Goal: Find specific page/section: Find specific page/section

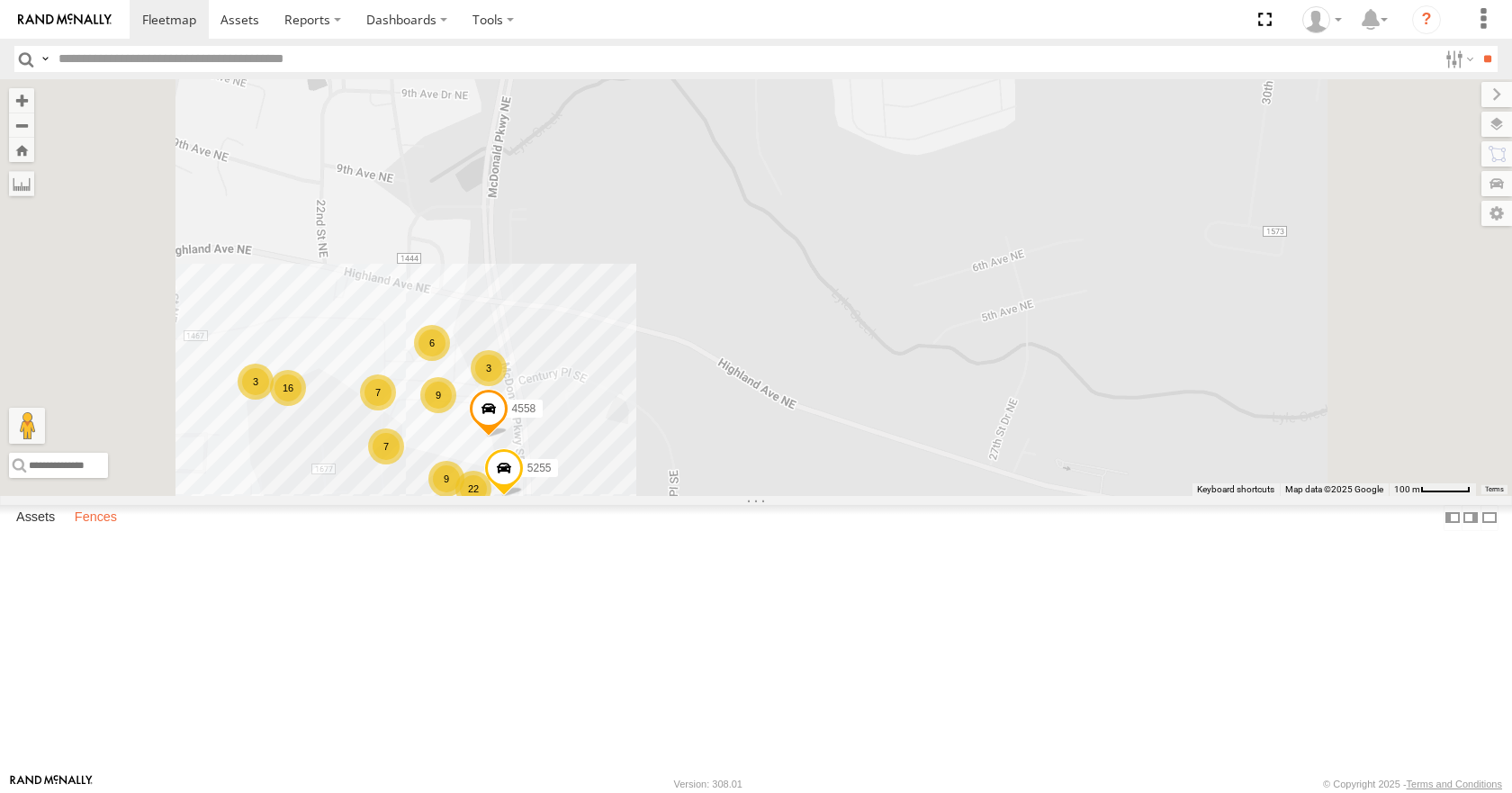
click at [97, 531] on label "Fences" at bounding box center [95, 518] width 60 height 25
click at [0, 0] on div "[PERSON_NAME]" at bounding box center [0, 0] width 0 height 0
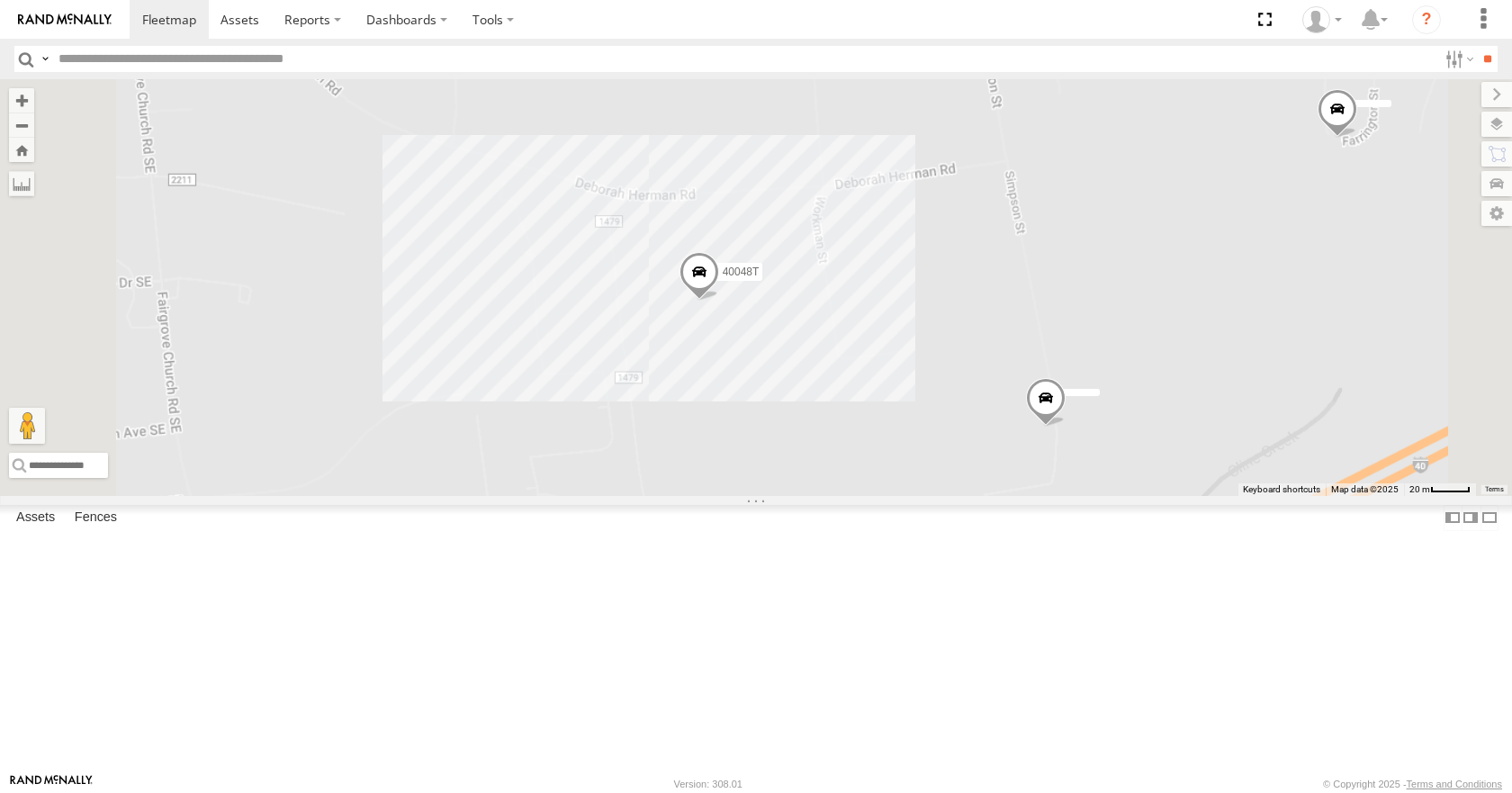
scroll to position [0, 0]
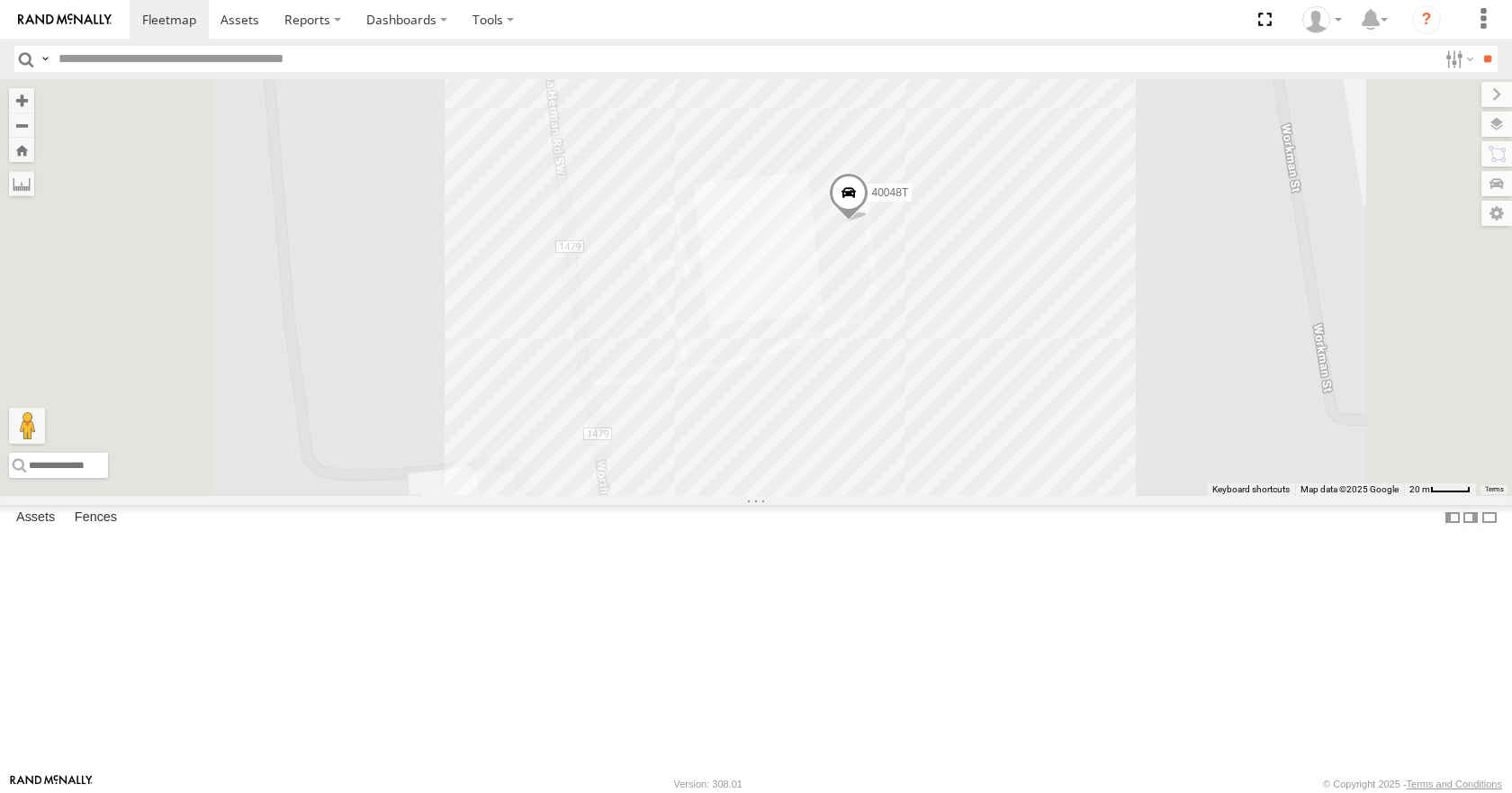
click at [0, 0] on div "Converting" at bounding box center [0, 0] width 0 height 0
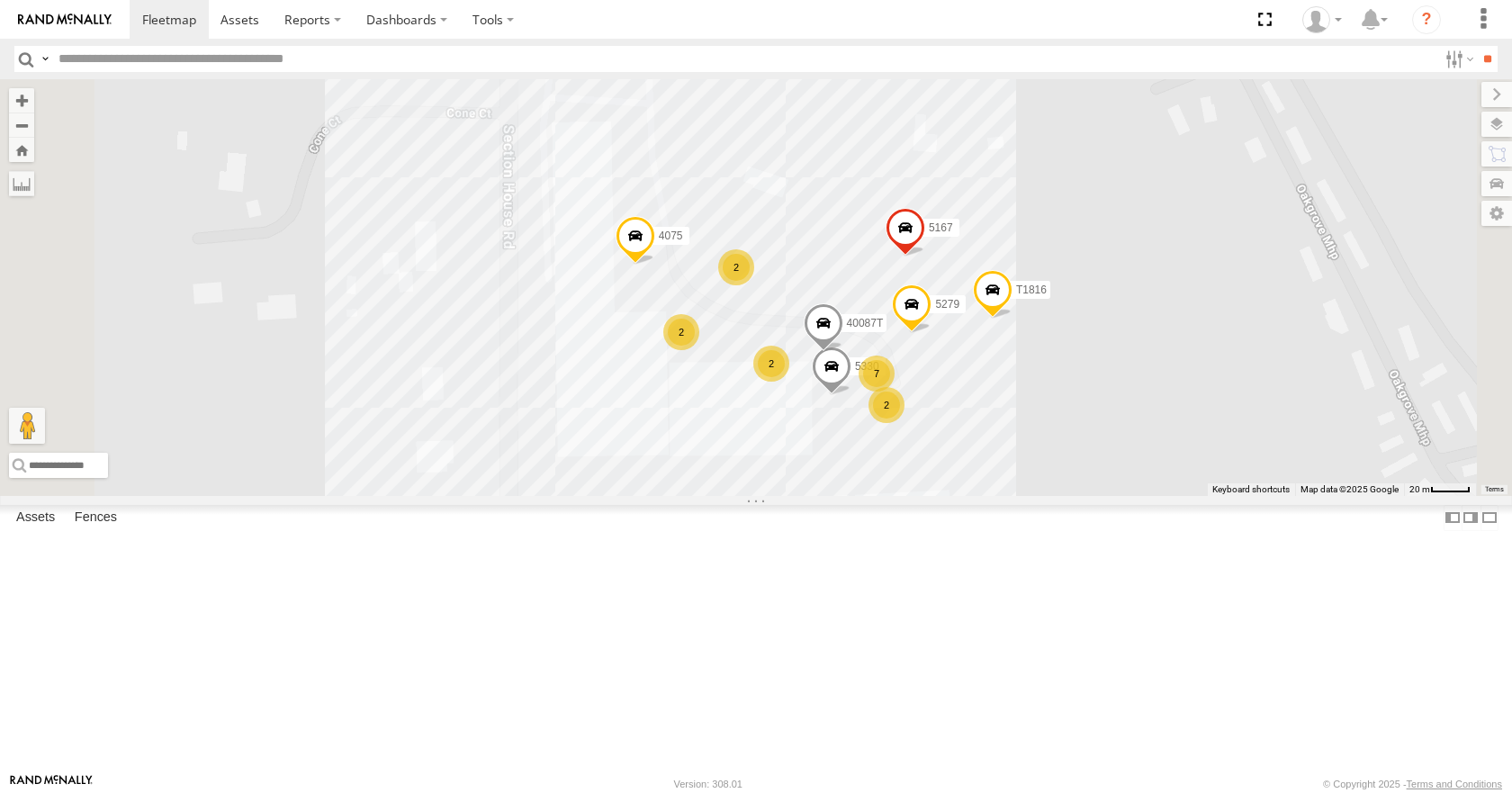
click at [0, 0] on div "Conwareco" at bounding box center [0, 0] width 0 height 0
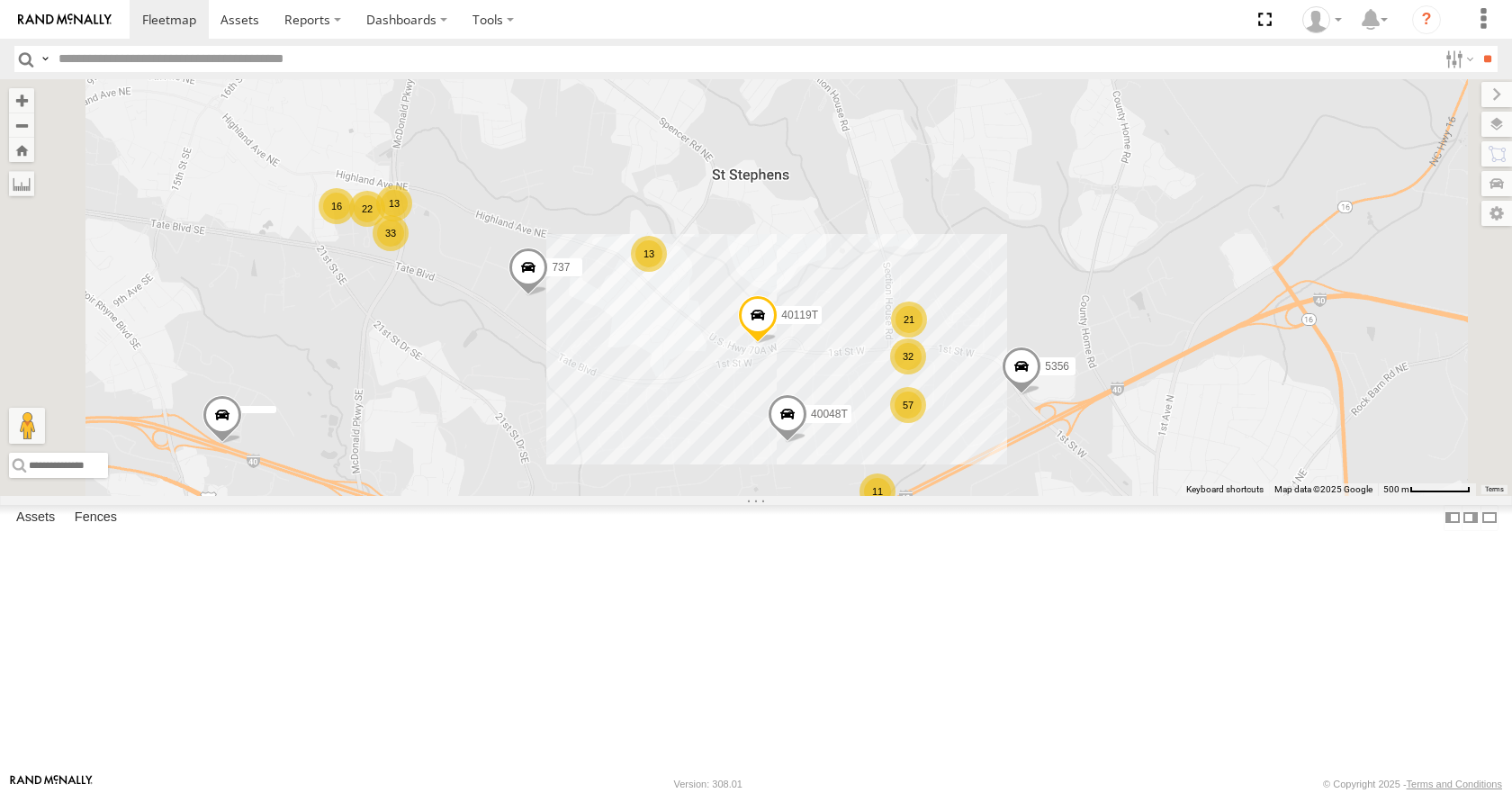
scroll to position [1080, 0]
click at [0, 0] on div "IFH" at bounding box center [0, 0] width 0 height 0
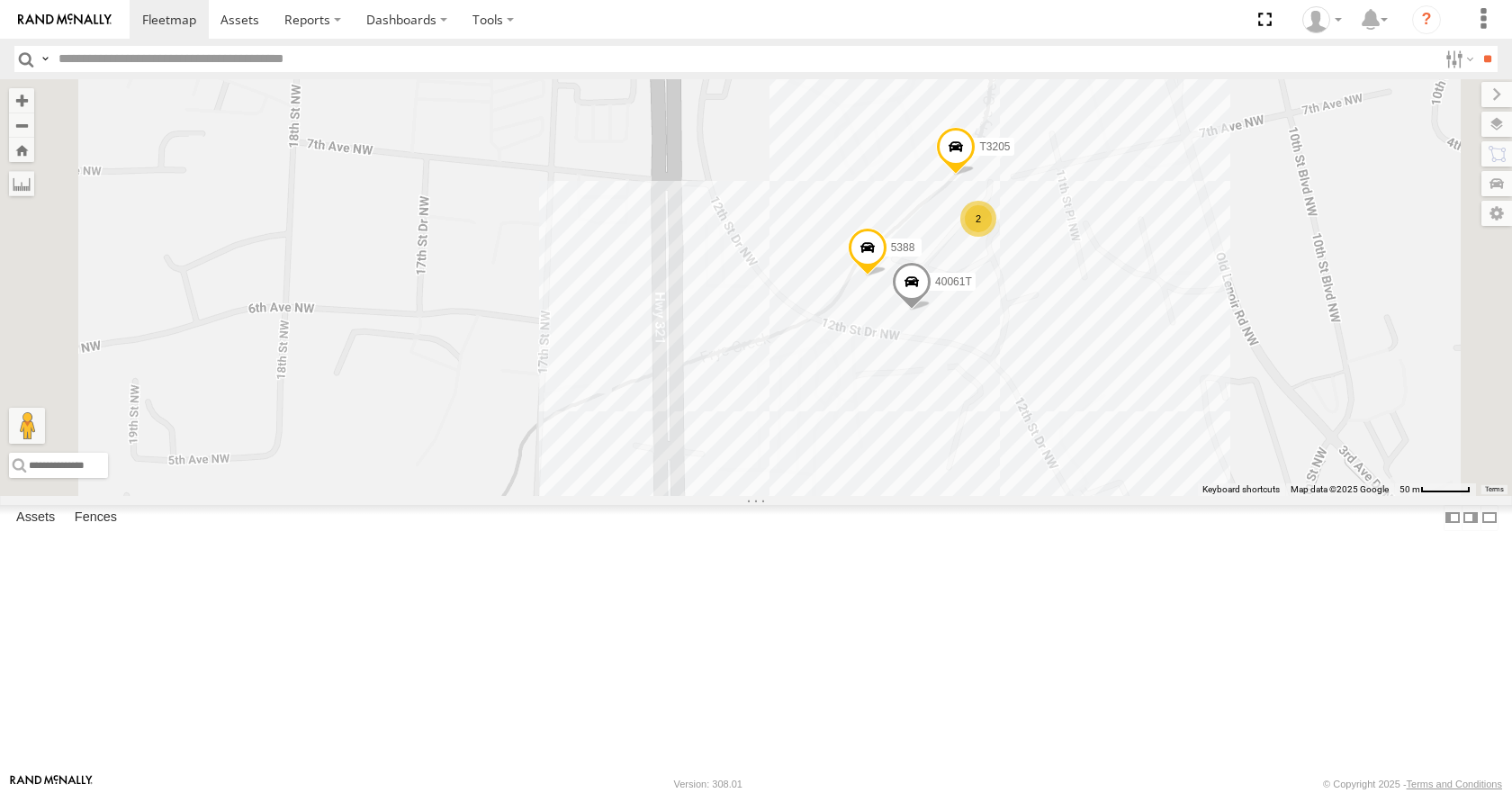
drag, startPoint x: 1109, startPoint y: 367, endPoint x: 1032, endPoint y: 477, distance: 134.3
click at [1078, 496] on div "40021T 37130T 2 40061T T3205 5388" at bounding box center [756, 287] width 1512 height 416
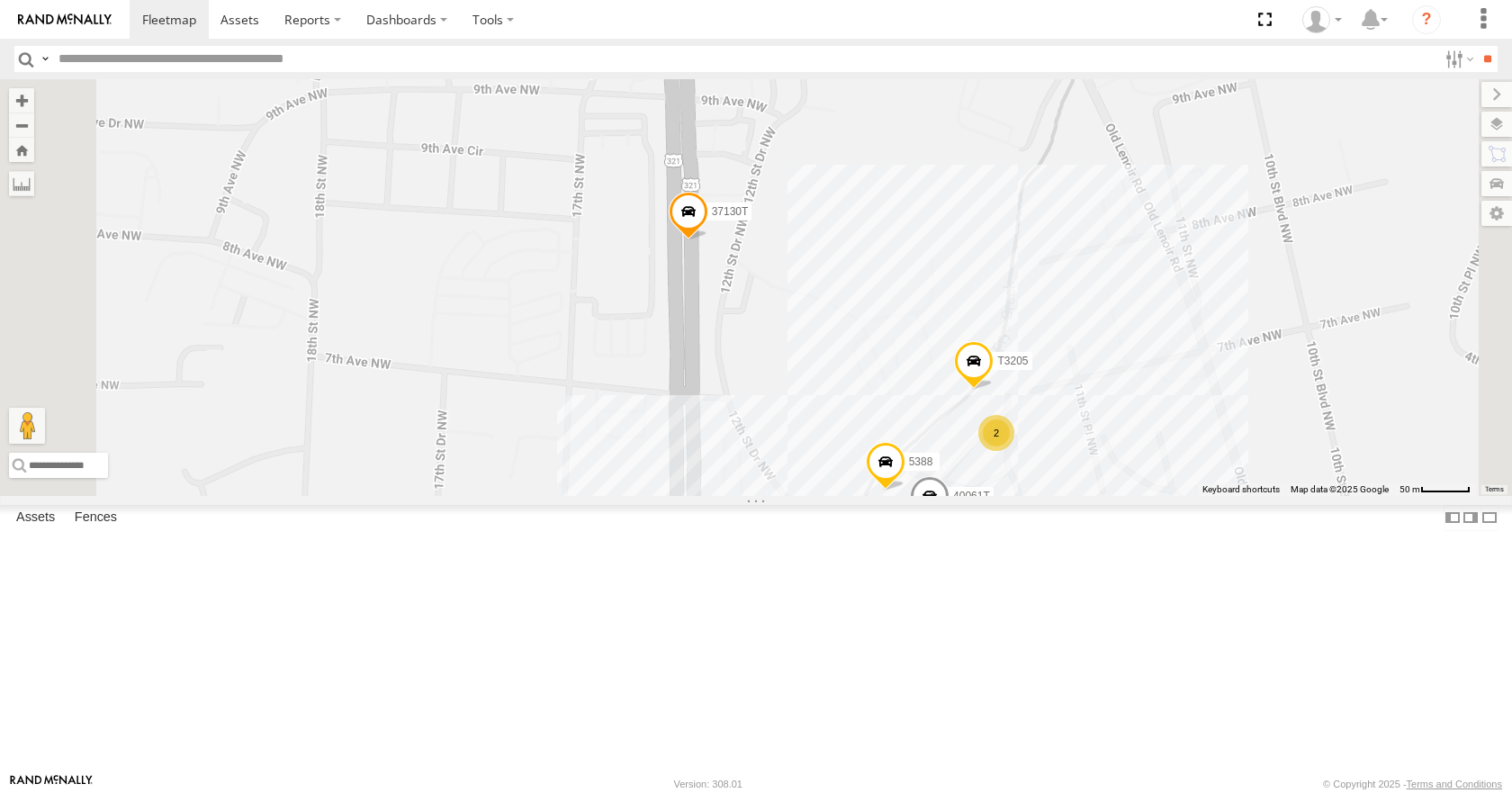
drag, startPoint x: 954, startPoint y: 317, endPoint x: 979, endPoint y: 533, distance: 217.4
click at [979, 496] on div "40021T 37130T 2 40061T T3205 5388" at bounding box center [756, 287] width 1512 height 416
click at [0, 0] on div "MDI Hickory" at bounding box center [0, 0] width 0 height 0
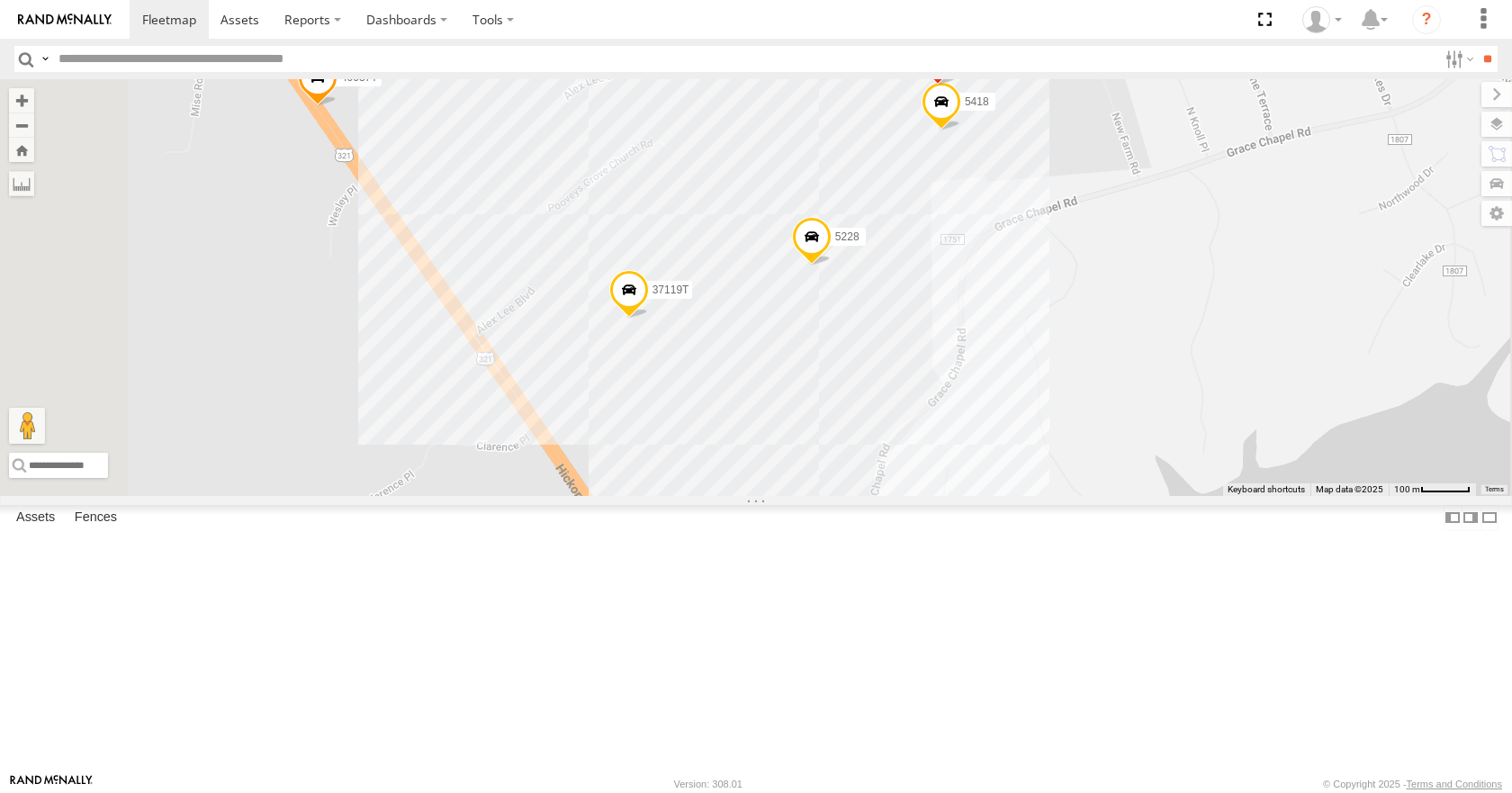
scroll to position [1981, 0]
click at [0, 0] on div "Salem Leasing" at bounding box center [0, 0] width 0 height 0
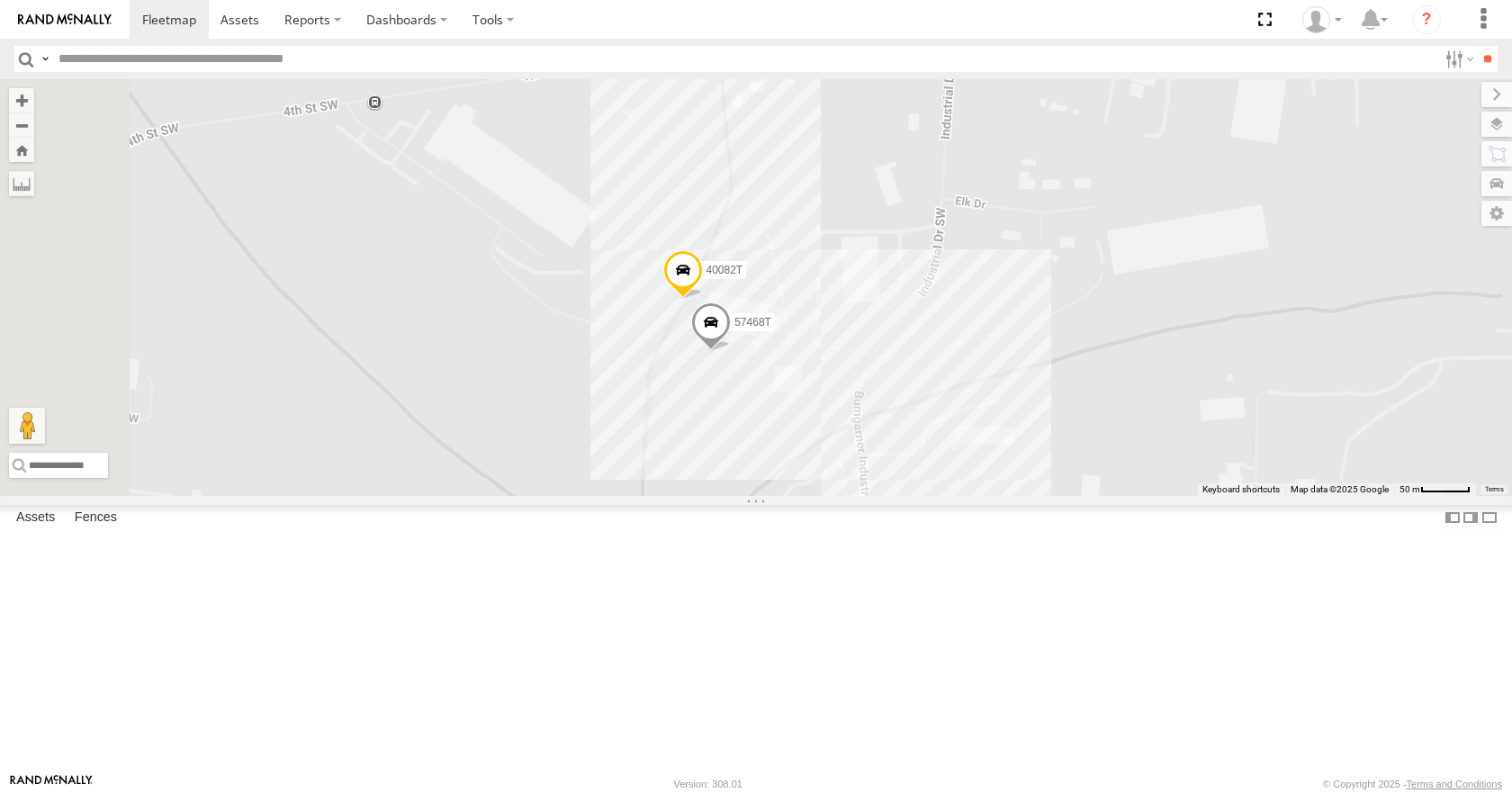
click at [0, 0] on div "[PERSON_NAME]" at bounding box center [0, 0] width 0 height 0
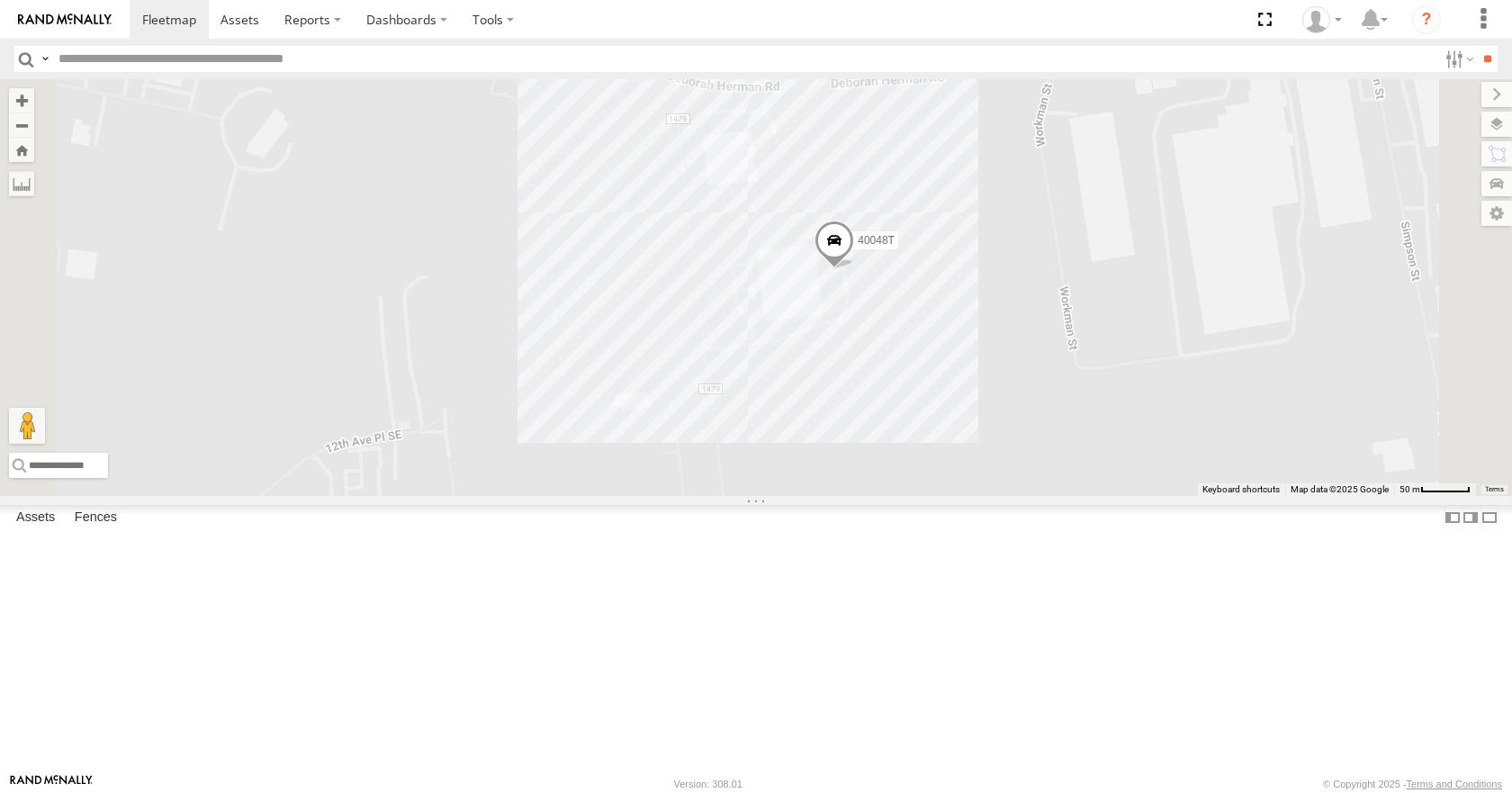
click at [0, 0] on div "Taji - Hickory" at bounding box center [0, 0] width 0 height 0
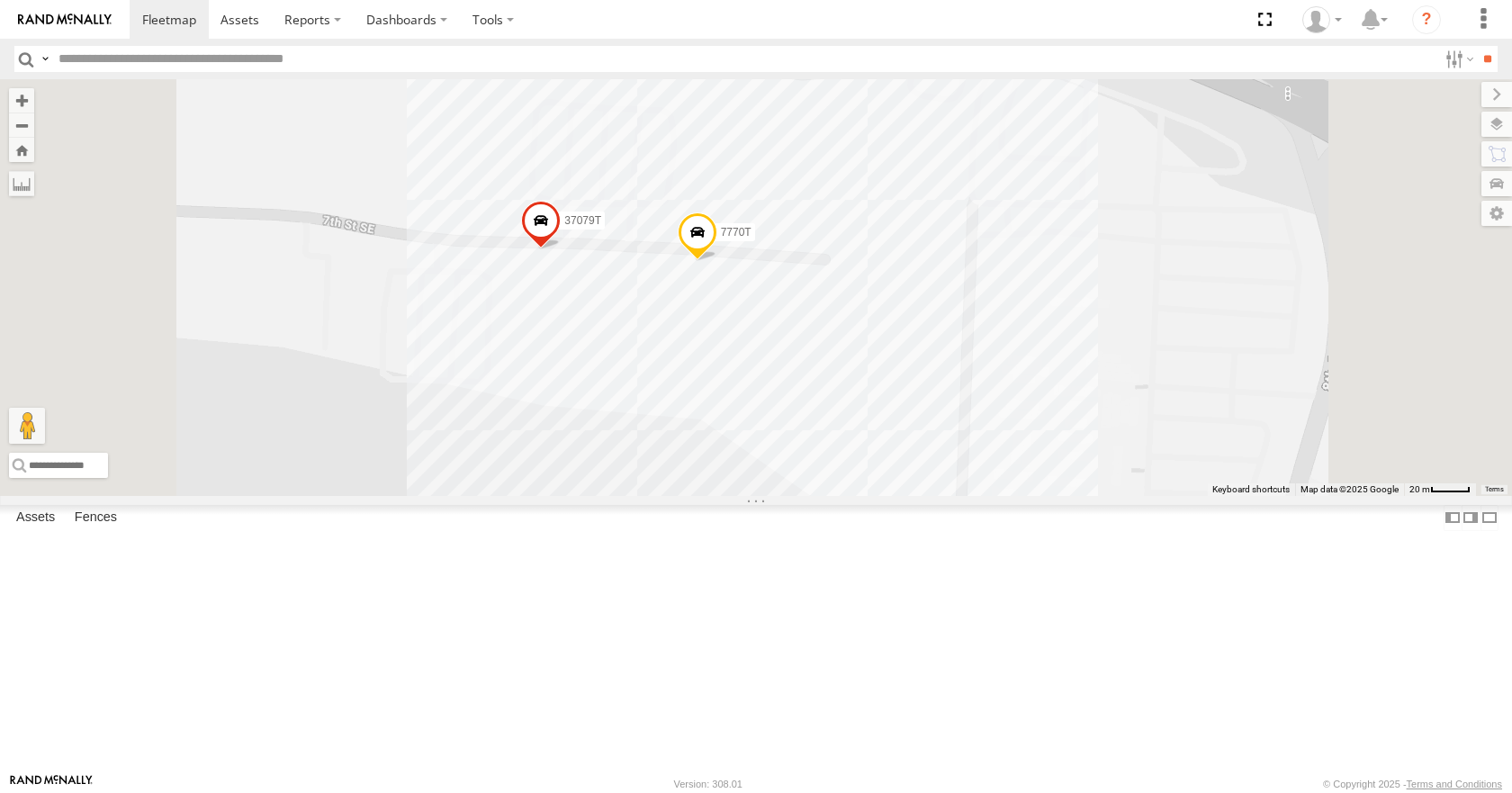
scroll to position [2251, 0]
click at [0, 0] on div "Target" at bounding box center [0, 0] width 0 height 0
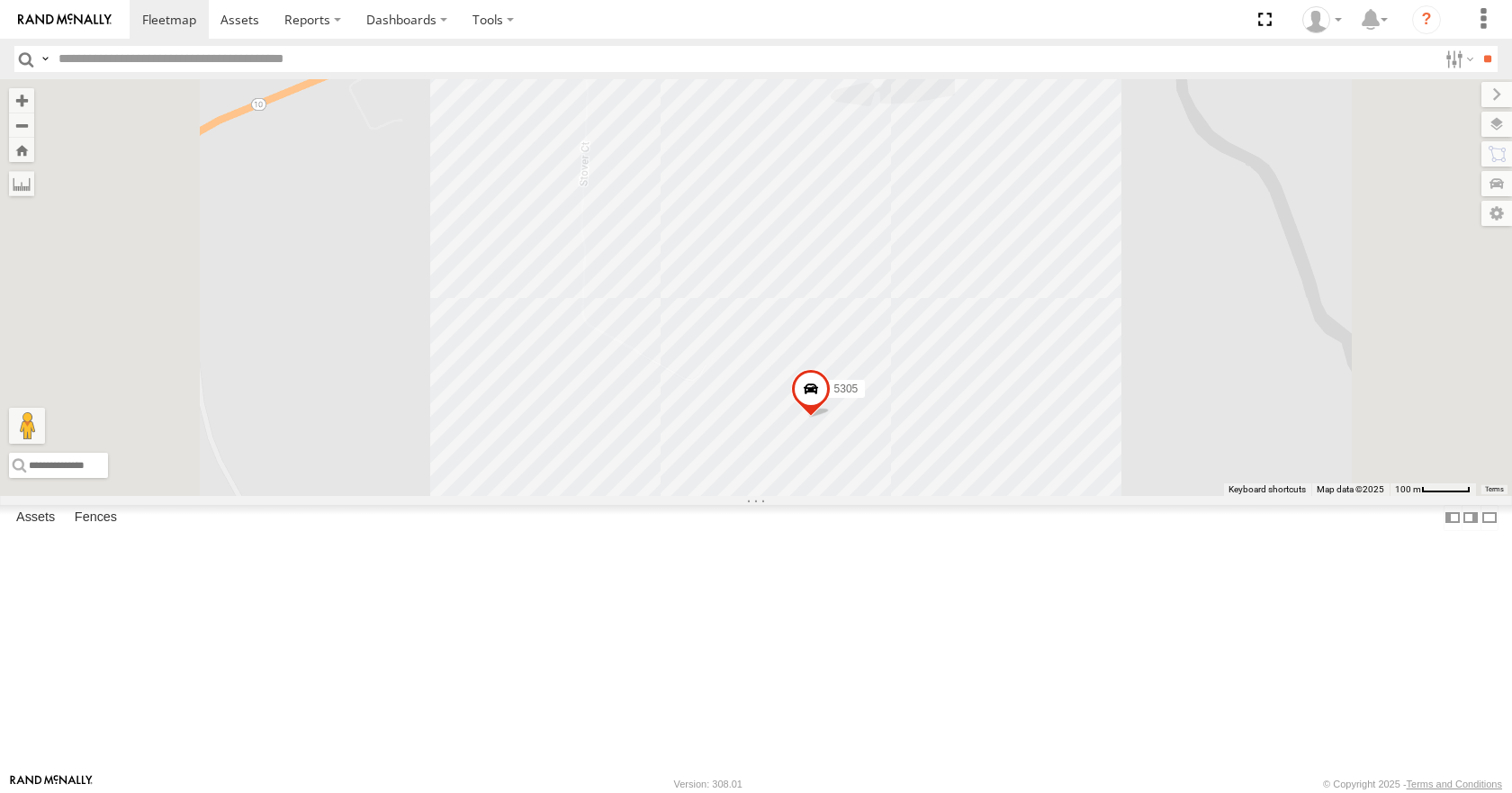
click at [0, 0] on div "Triad Fabco" at bounding box center [0, 0] width 0 height 0
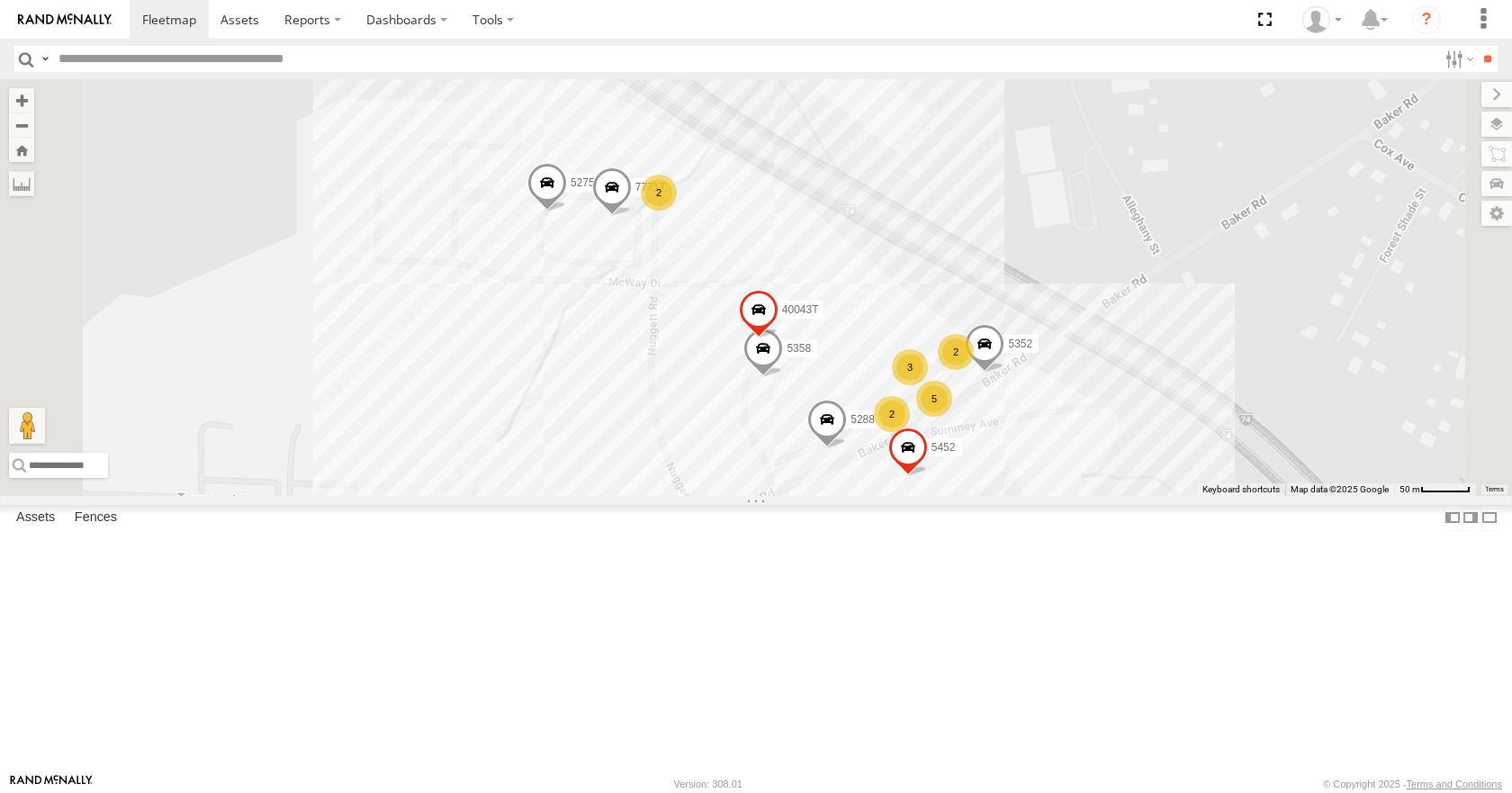
click at [0, 0] on div "Walmart Shelby" at bounding box center [0, 0] width 0 height 0
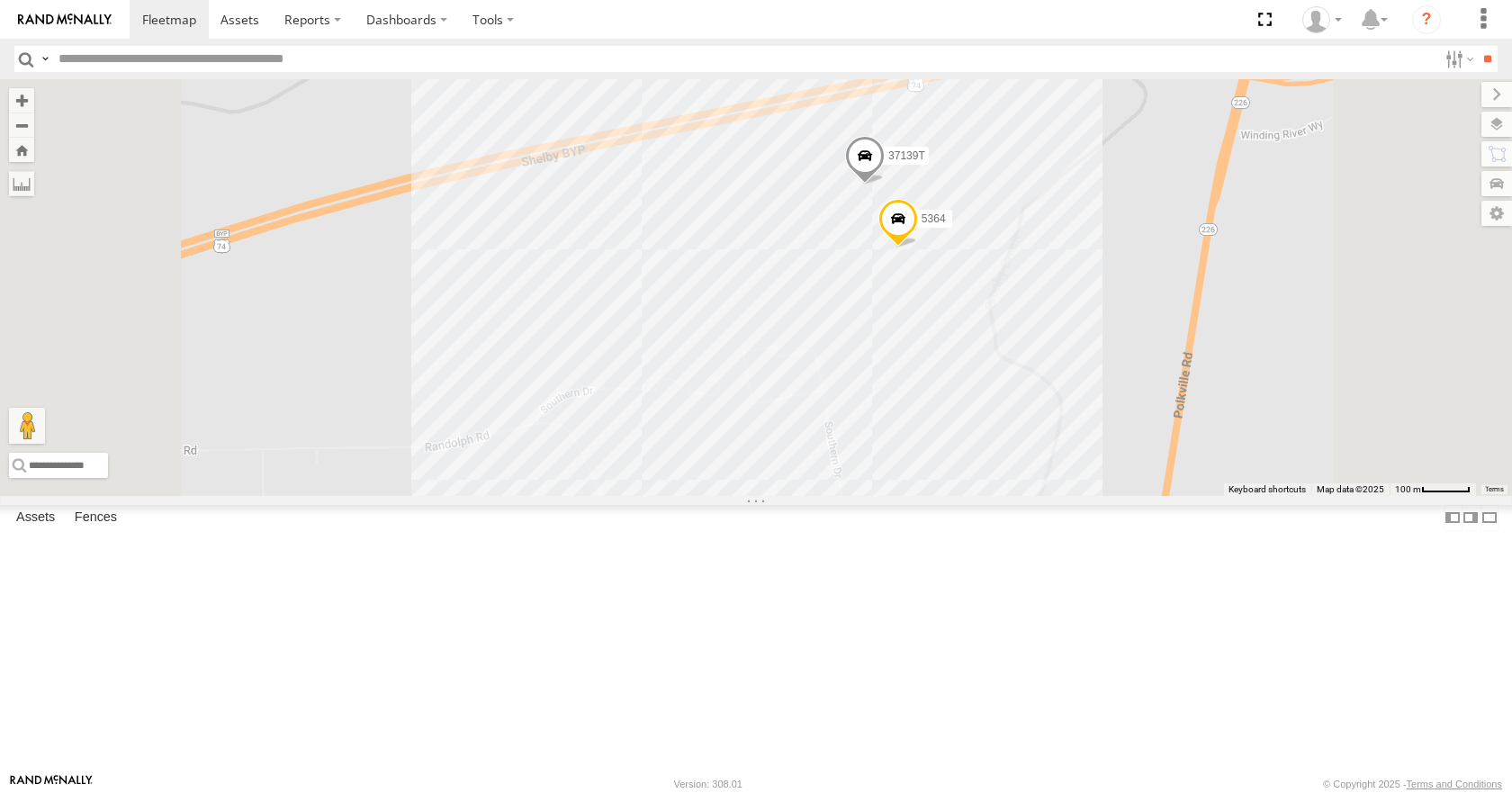
click at [0, 0] on div "Wire Plant" at bounding box center [0, 0] width 0 height 0
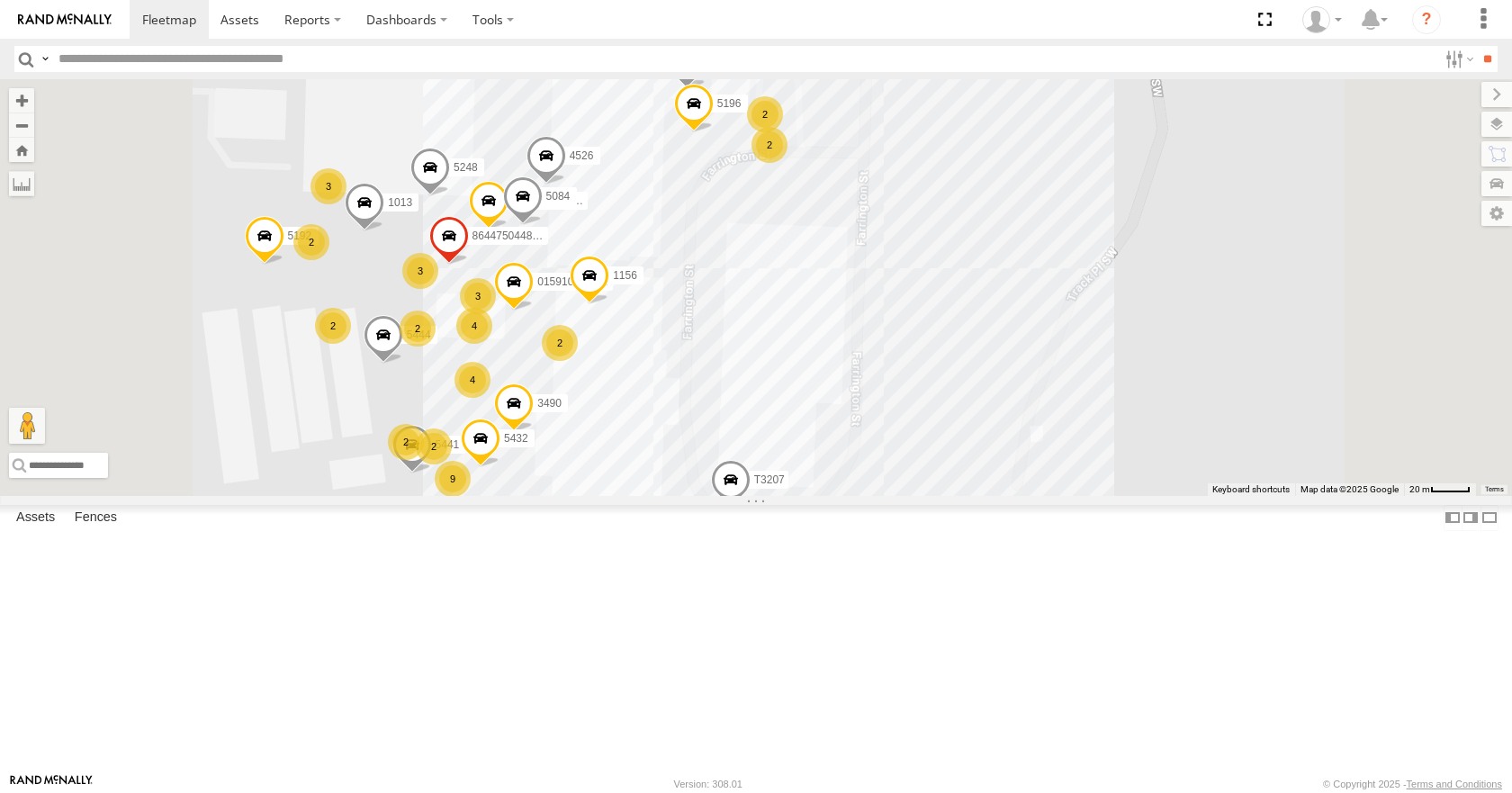
scroll to position [1891, 0]
click at [0, 0] on div "Salem Leasing" at bounding box center [0, 0] width 0 height 0
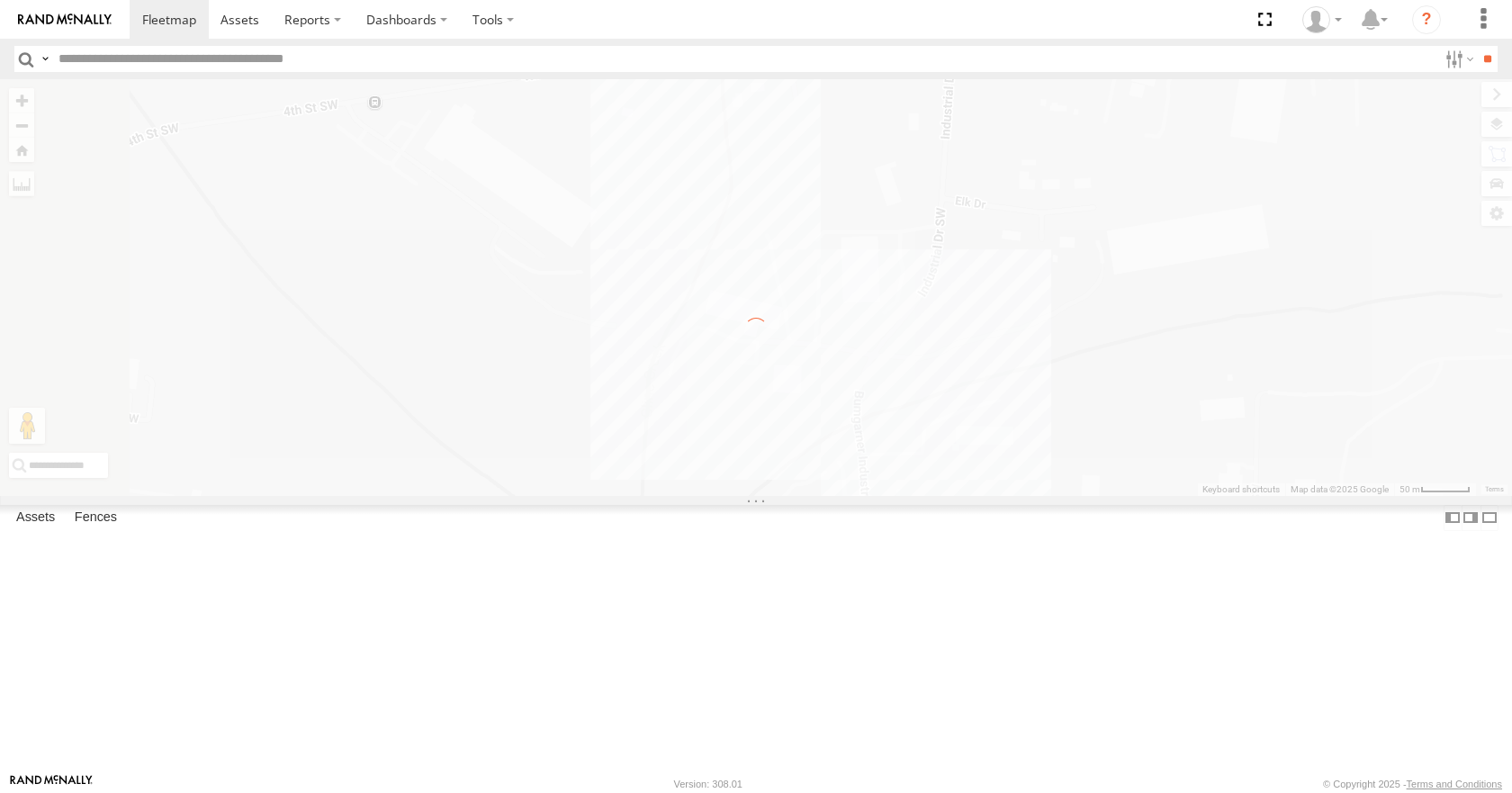
scroll to position [0, 0]
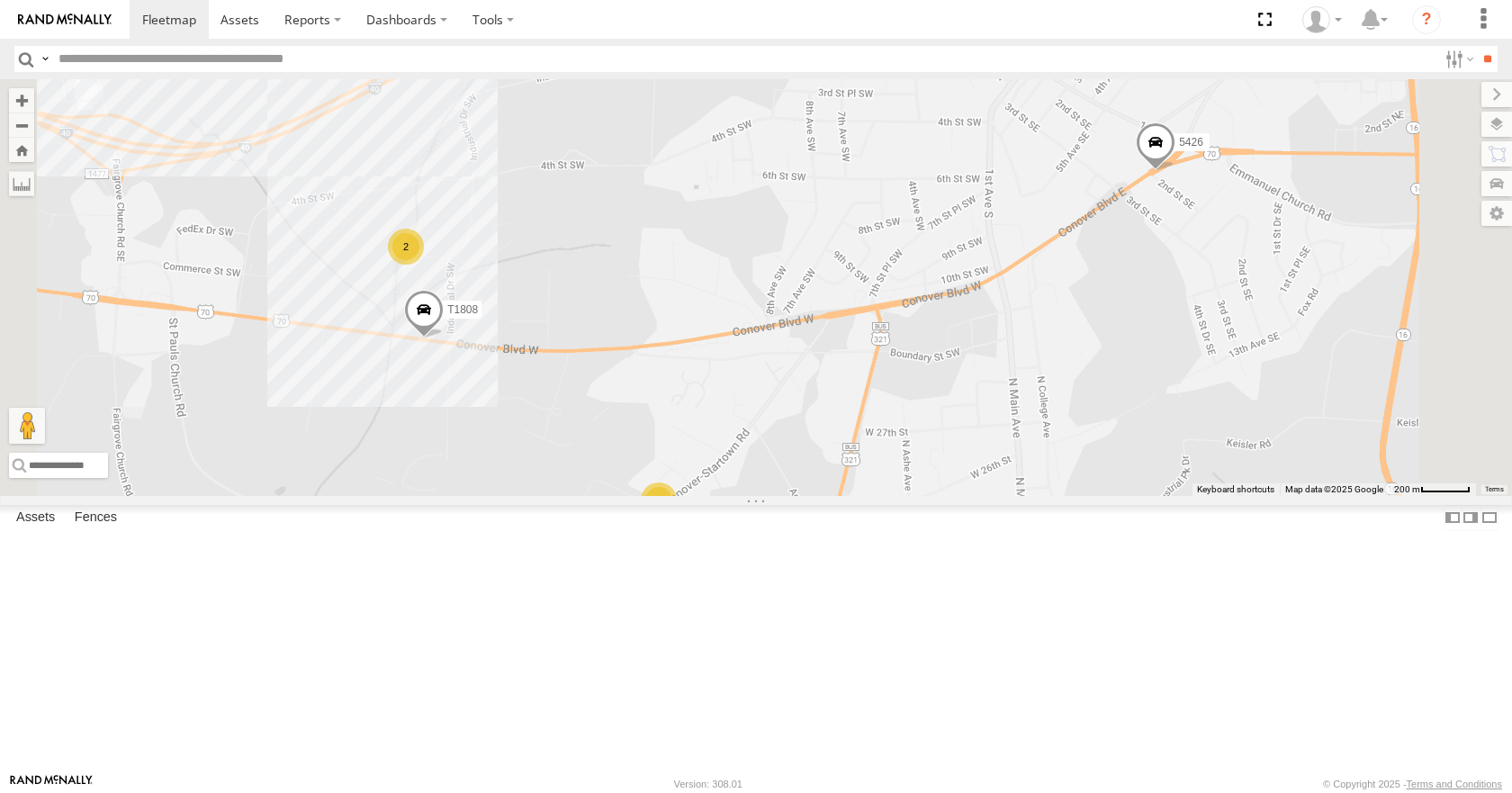
click at [0, 0] on div "Bedding" at bounding box center [0, 0] width 0 height 0
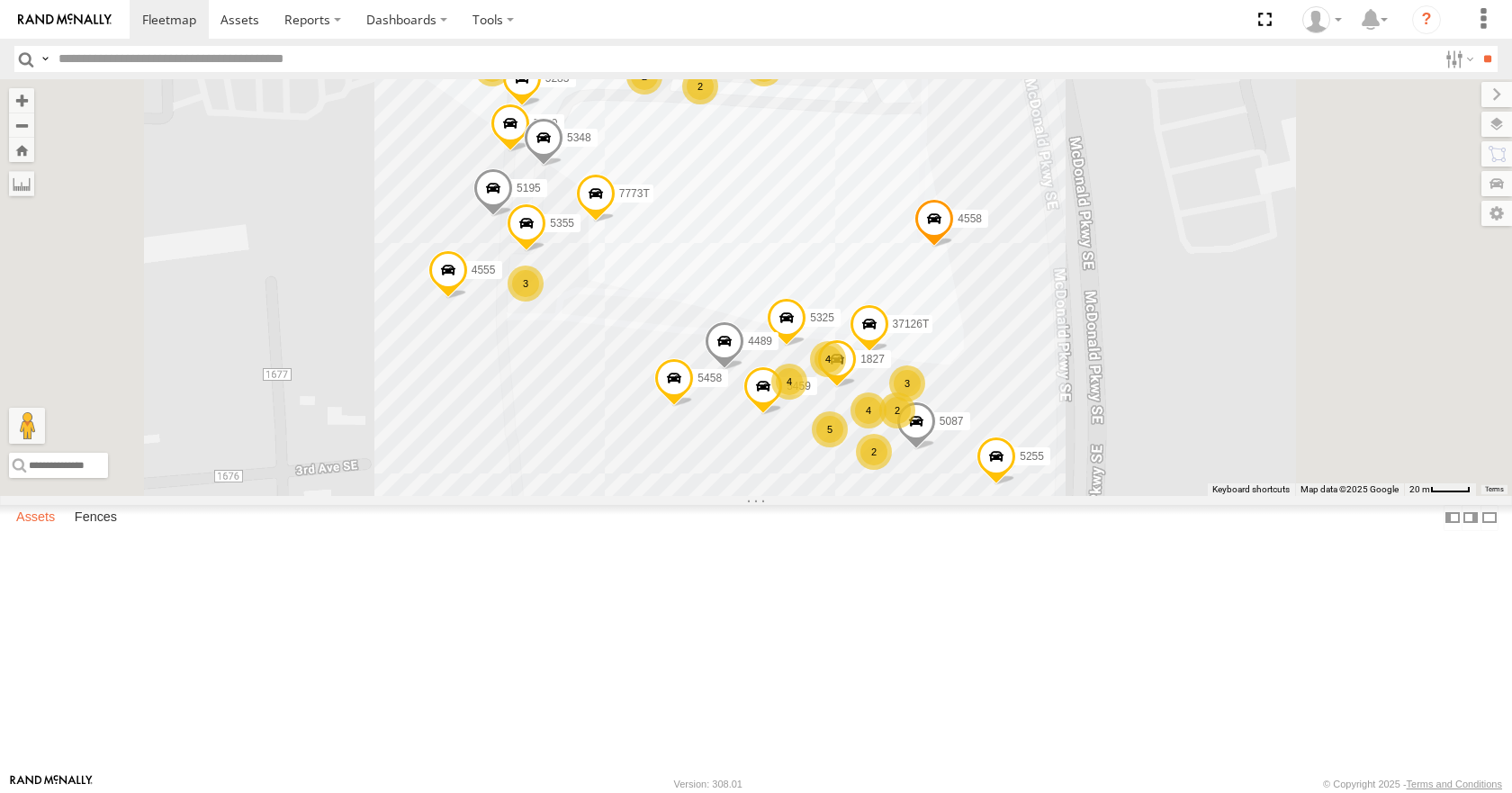
scroll to position [901, 0]
click at [54, 531] on label "Assets" at bounding box center [36, 518] width 57 height 25
click at [101, 531] on label "Fences" at bounding box center [95, 518] width 60 height 25
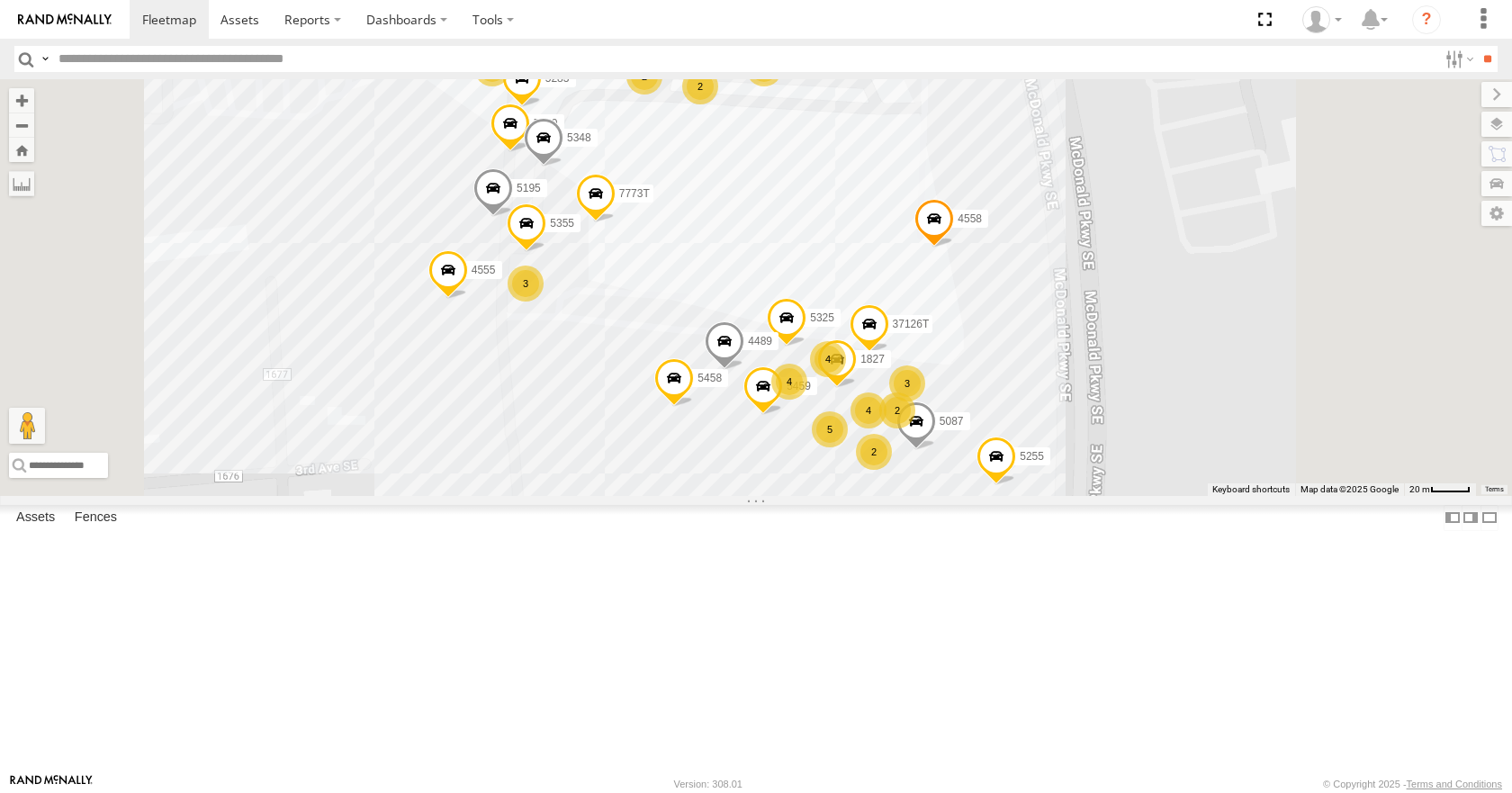
scroll to position [0, 0]
click at [298, 53] on input "text" at bounding box center [744, 59] width 1386 height 26
type input "*****"
click at [1477, 46] on input "**" at bounding box center [1487, 59] width 20 height 26
